Goal: Navigation & Orientation: Go to known website

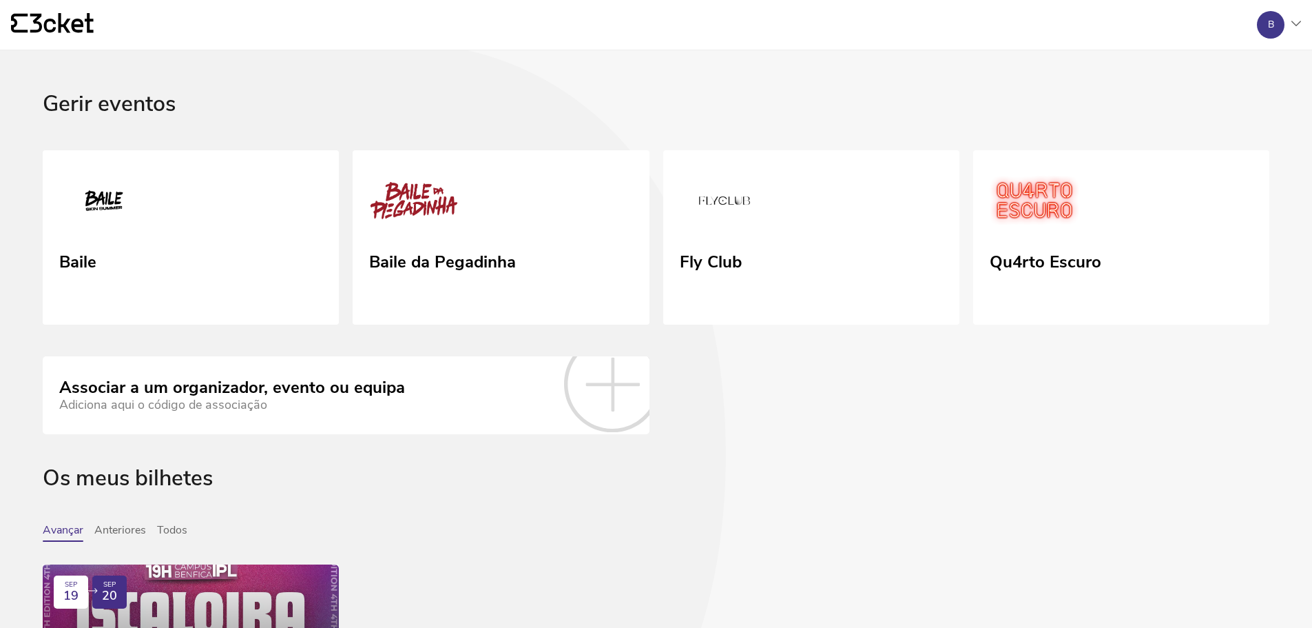
click at [1071, 293] on div "Qu4rto Escuro" at bounding box center [1046, 274] width 112 height 55
click at [1290, 32] on div "B" at bounding box center [1273, 25] width 55 height 28
click at [1202, 132] on link "Sair" at bounding box center [1198, 132] width 17 height 13
